Goal: Find specific page/section: Find specific page/section

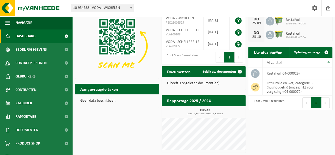
scroll to position [9, 0]
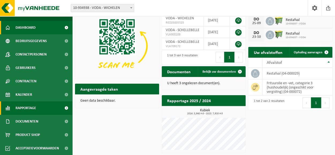
click at [24, 106] on span "Rapportage" at bounding box center [26, 107] width 21 height 13
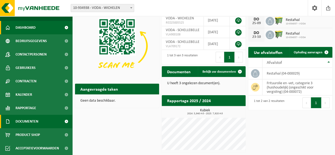
click at [24, 121] on span "Documenten" at bounding box center [27, 121] width 23 height 13
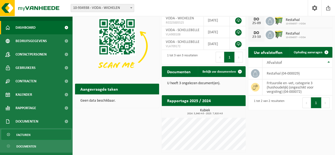
click at [23, 134] on span "Facturen" at bounding box center [23, 135] width 14 height 10
